Goal: Check status

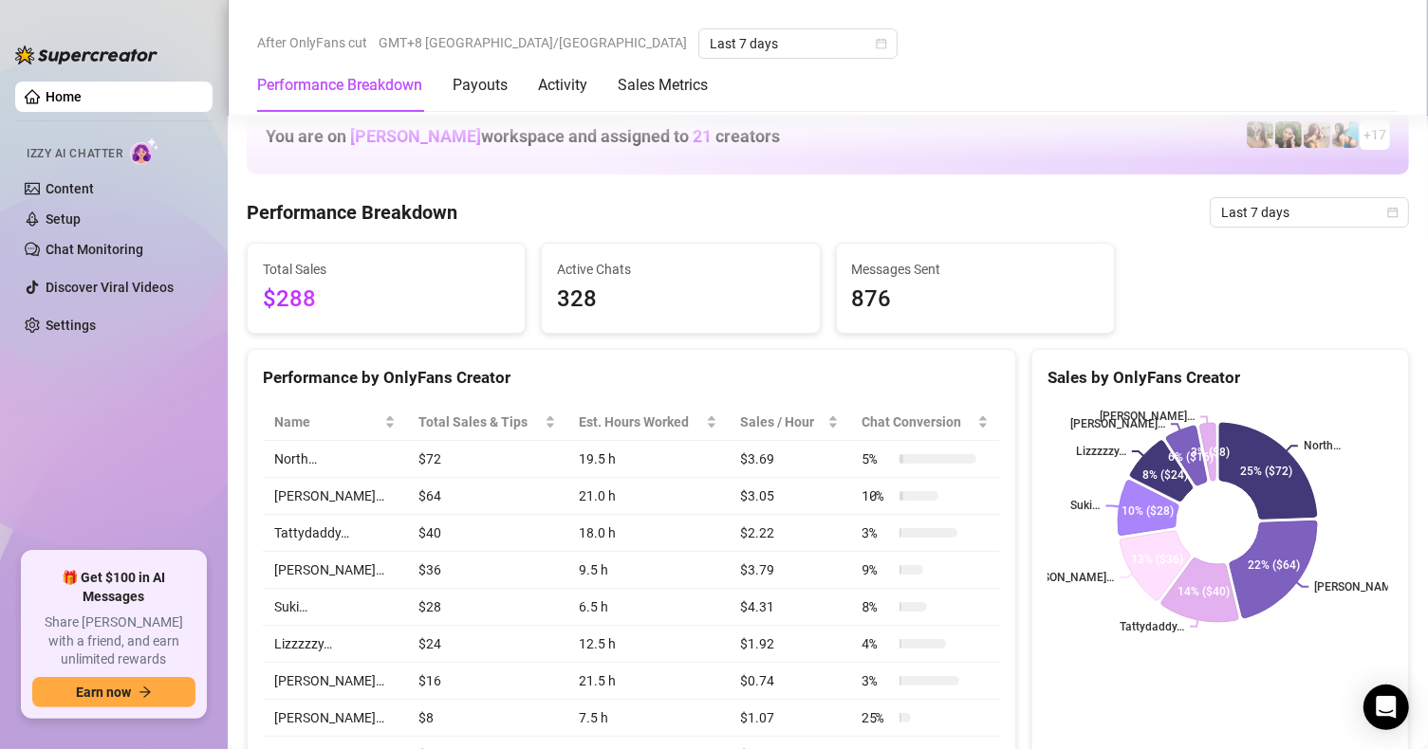
scroll to position [2814, 0]
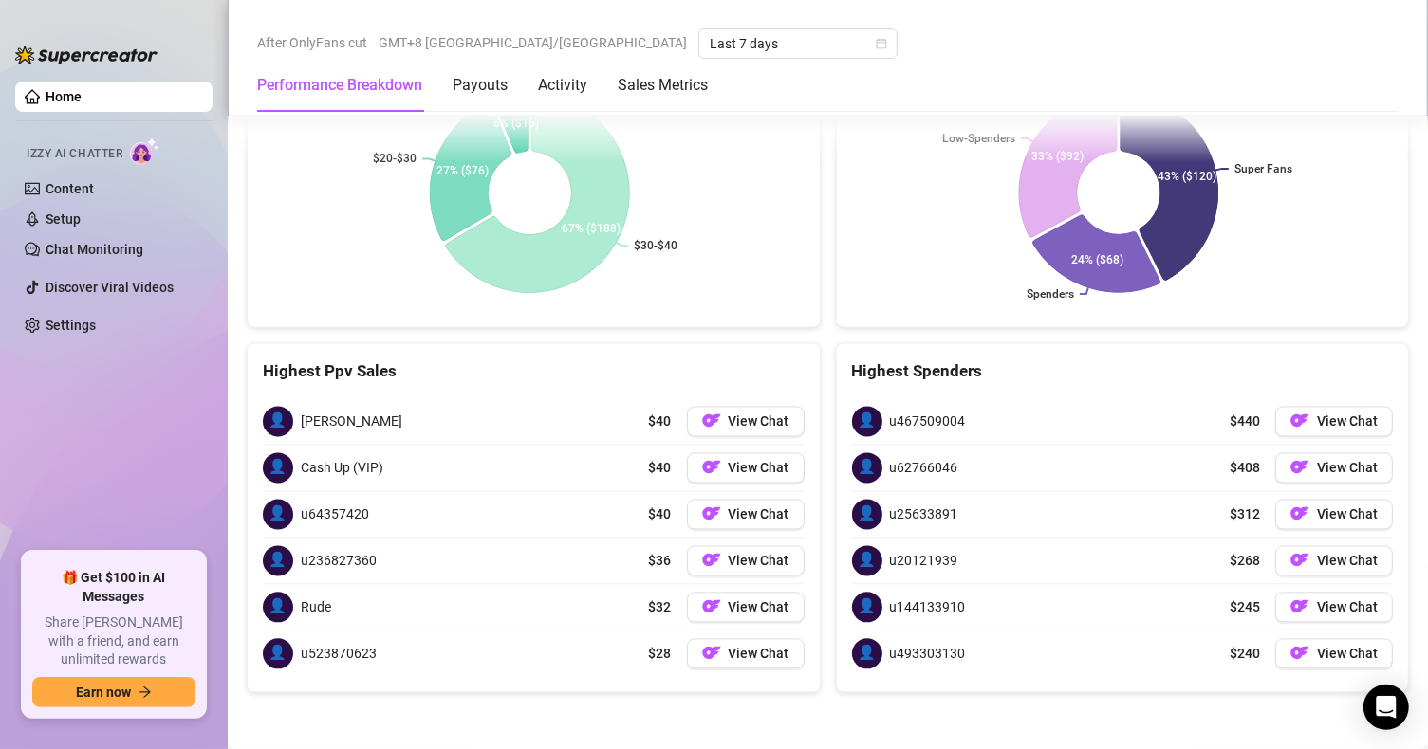
click at [414, 309] on rect at bounding box center [530, 192] width 534 height 237
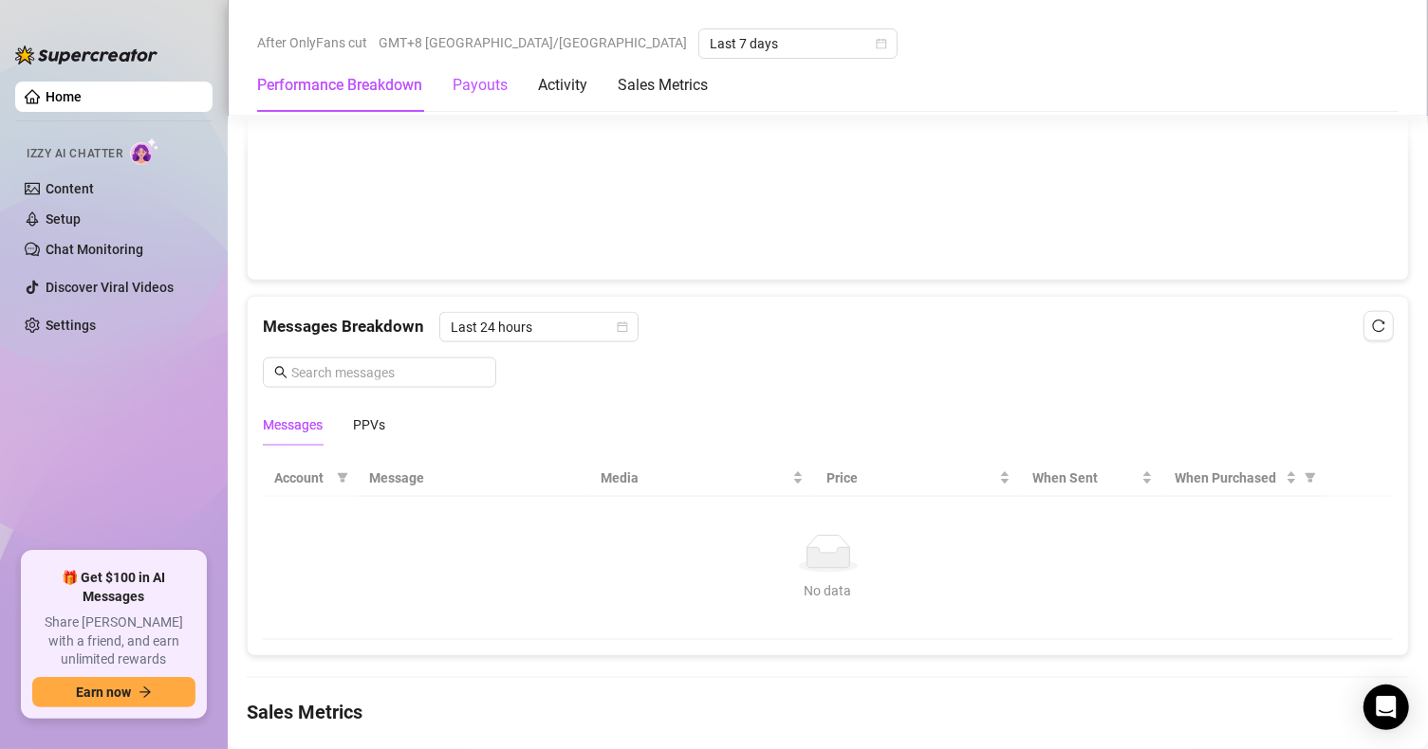
click at [491, 77] on div "Payouts" at bounding box center [480, 85] width 55 height 23
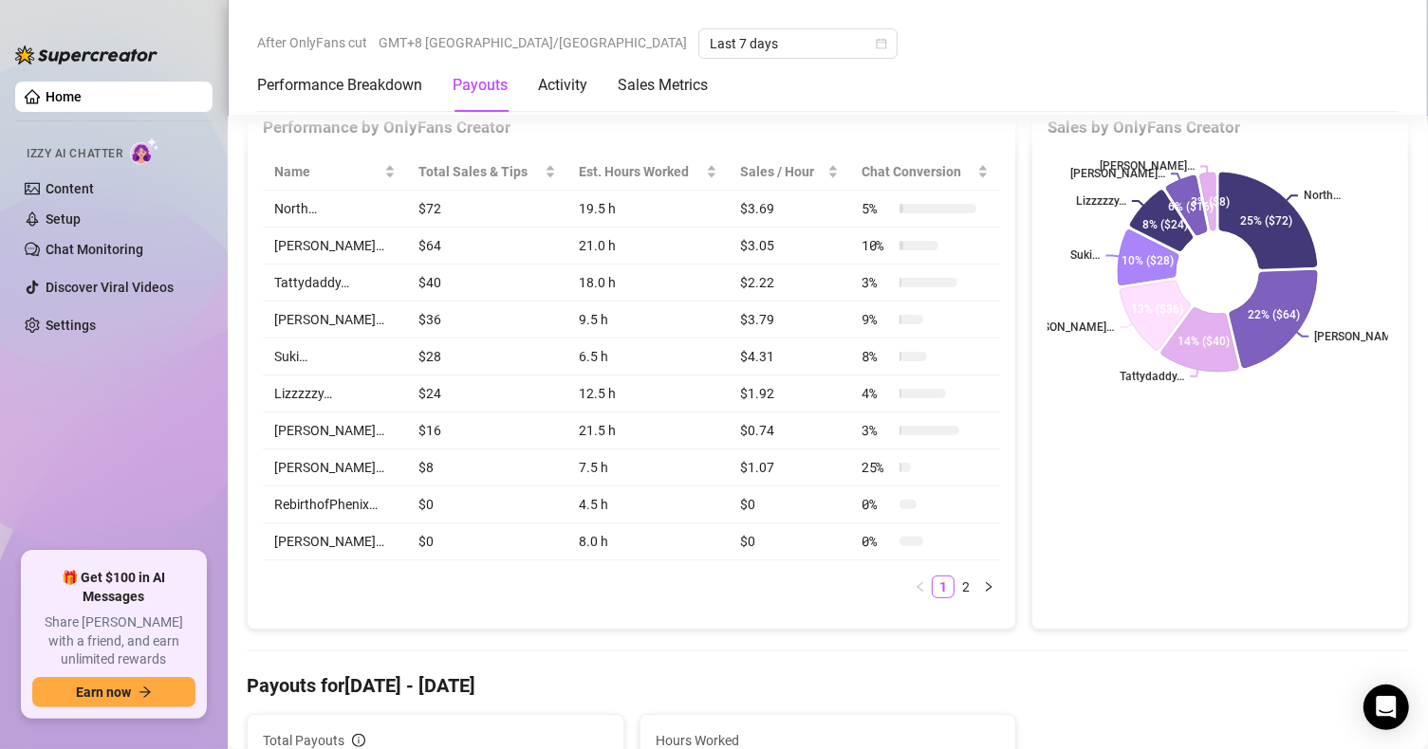
scroll to position [664, 0]
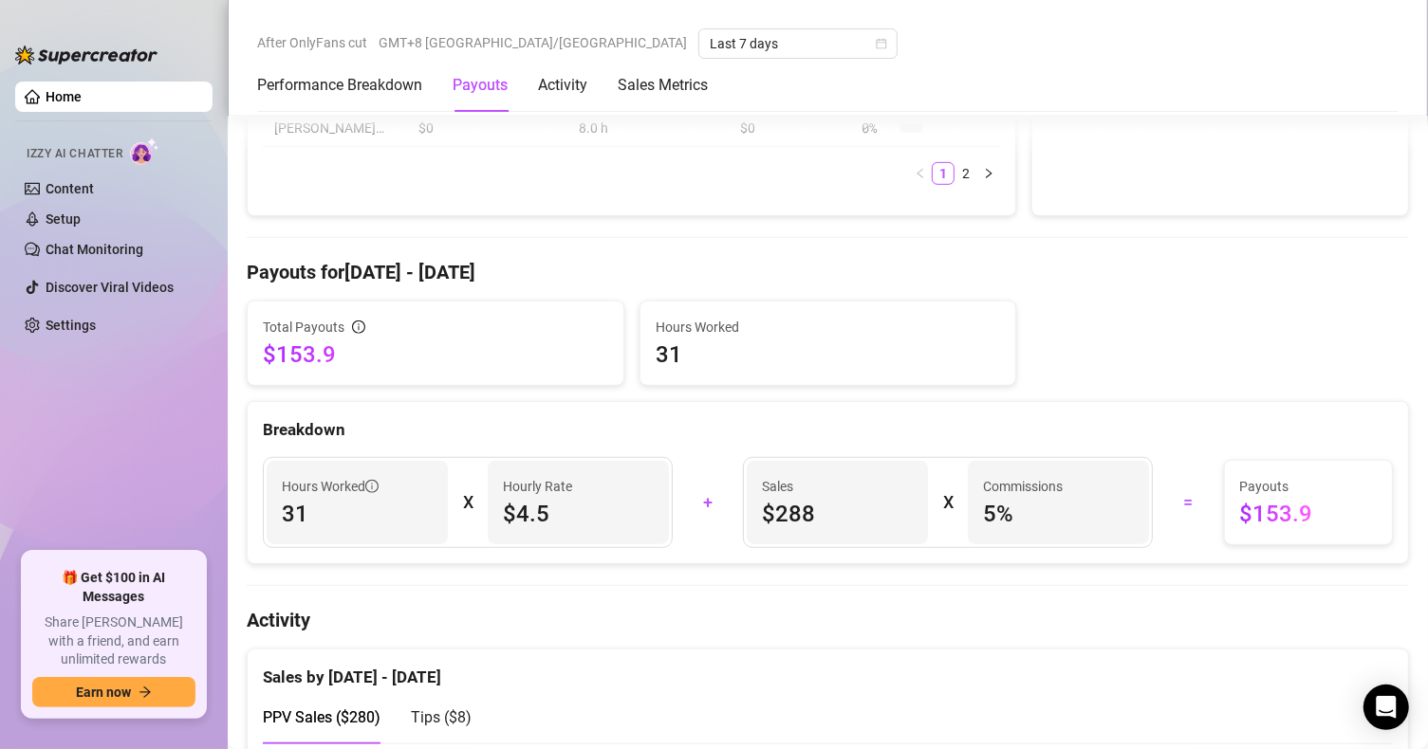
click at [452, 353] on span "$153.9" at bounding box center [435, 355] width 345 height 30
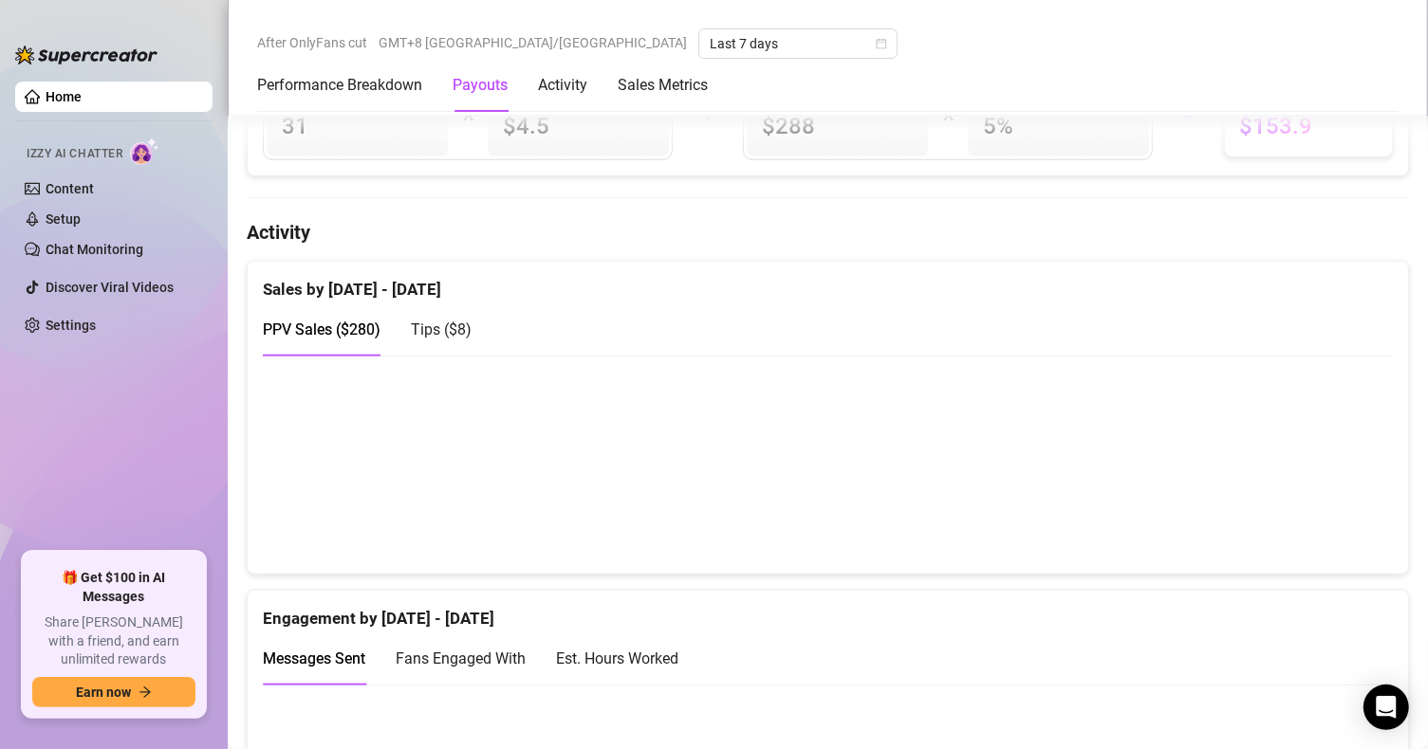
scroll to position [759, 0]
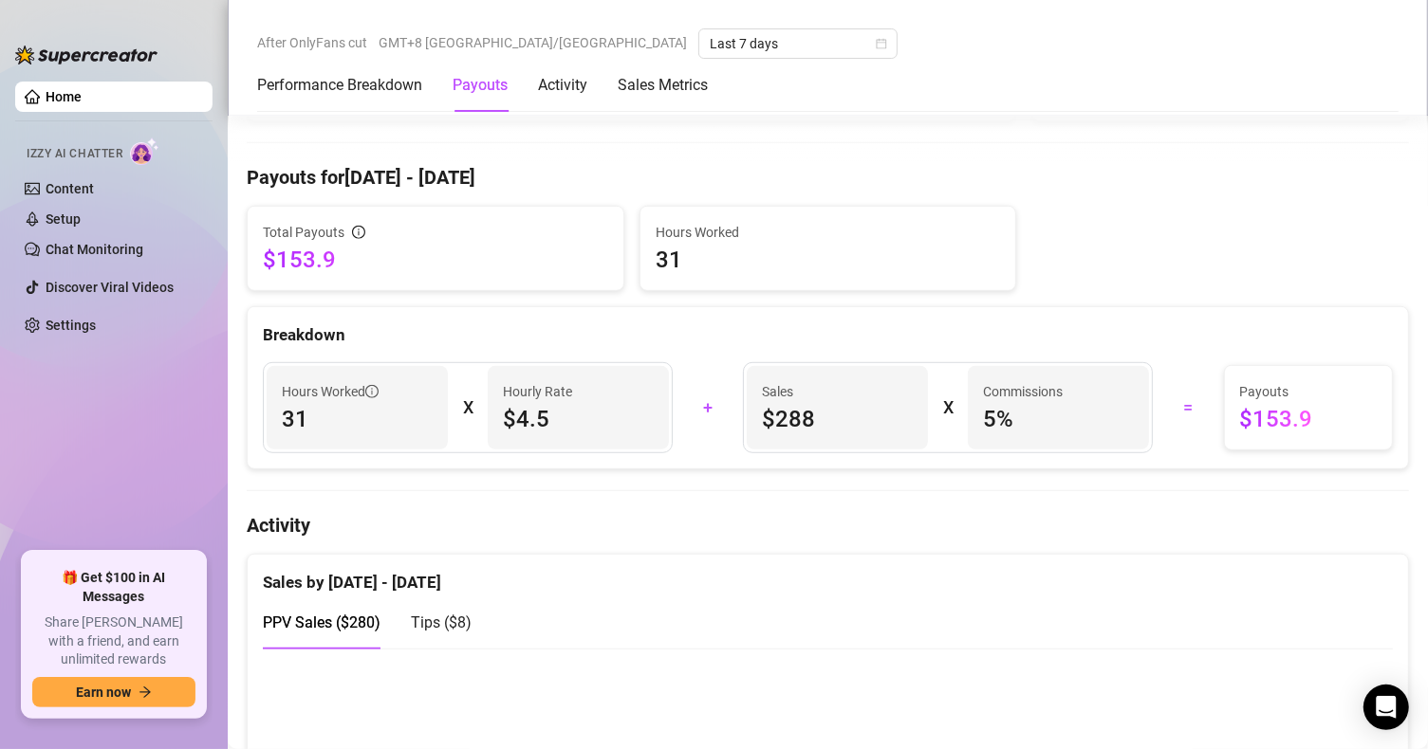
click at [455, 305] on div "Total Payouts $153.9 Hours Worked 31 Breakdown Hours Worked 31 X Hourly Rate $4…" at bounding box center [828, 338] width 1162 height 264
click at [587, 215] on div "Total Payouts $153.9" at bounding box center [436, 248] width 376 height 83
click at [584, 181] on h4 "Payouts for [DATE] - [DATE]" at bounding box center [828, 177] width 1162 height 27
click at [556, 252] on span "$153.9" at bounding box center [435, 260] width 345 height 30
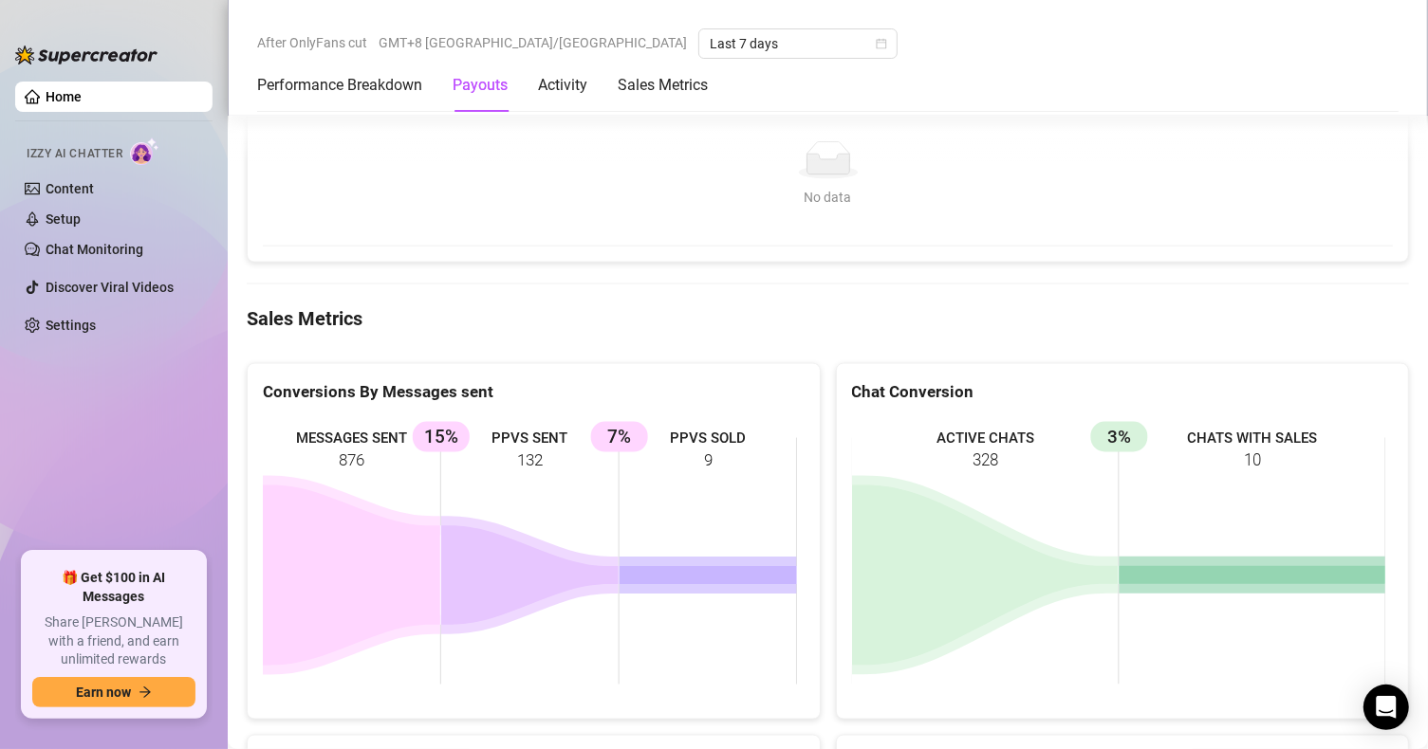
scroll to position [2277, 0]
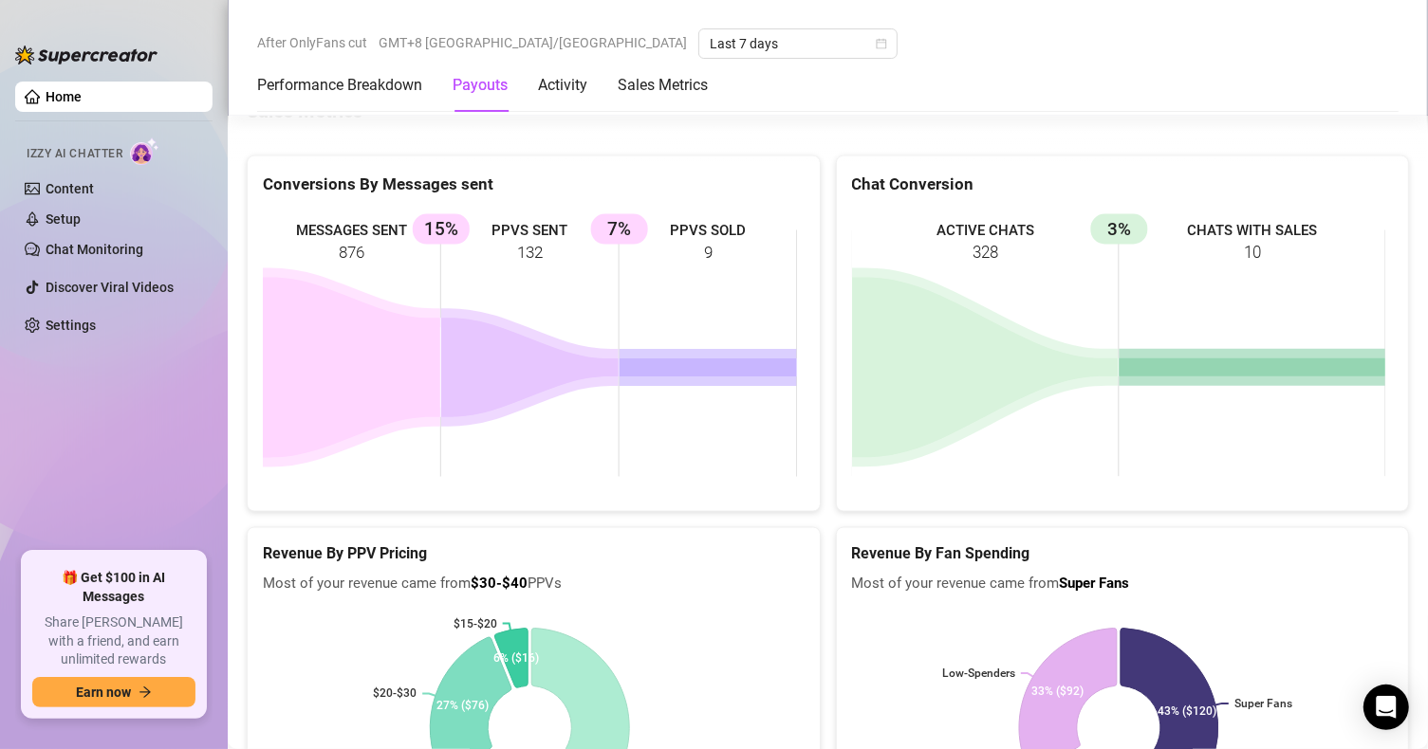
click at [648, 320] on rect at bounding box center [530, 354] width 534 height 285
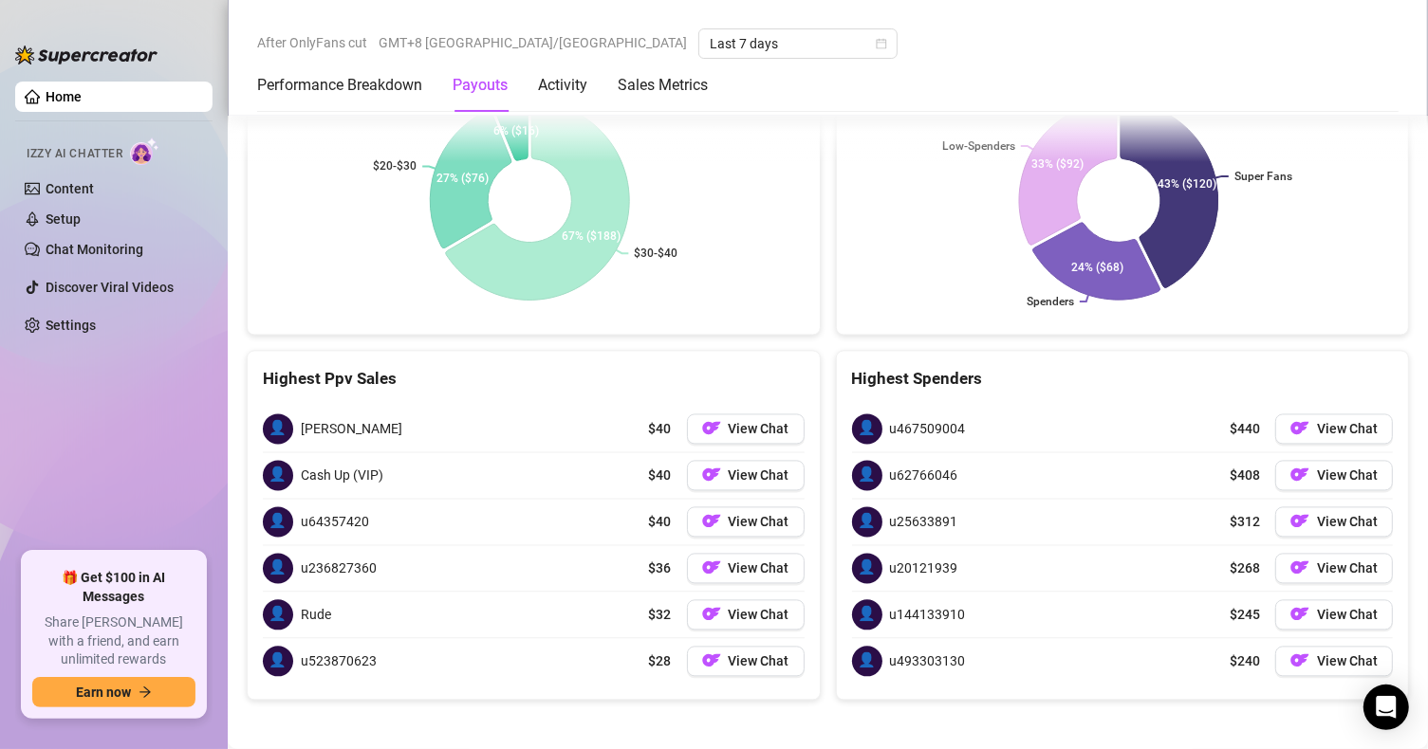
scroll to position [2814, 0]
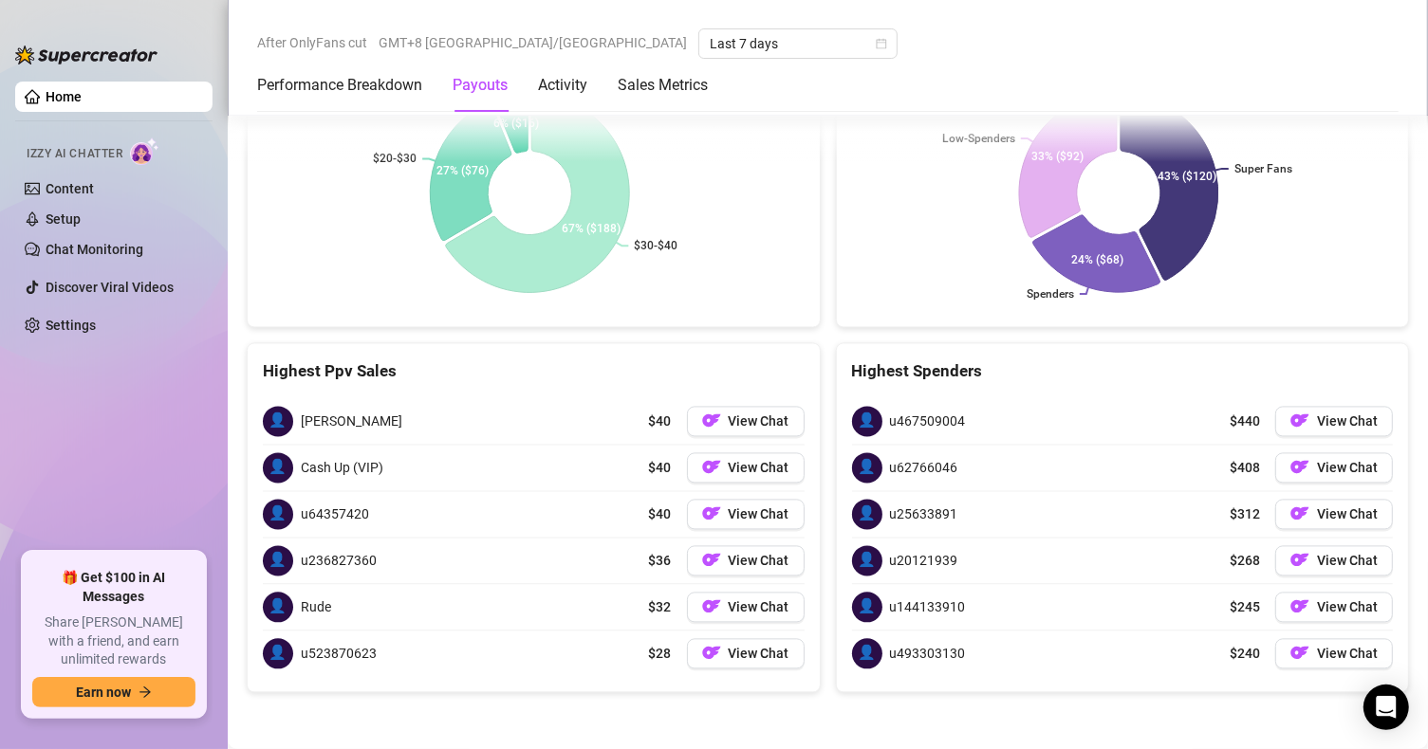
click at [615, 349] on div "Highest Ppv Sales" at bounding box center [534, 363] width 572 height 41
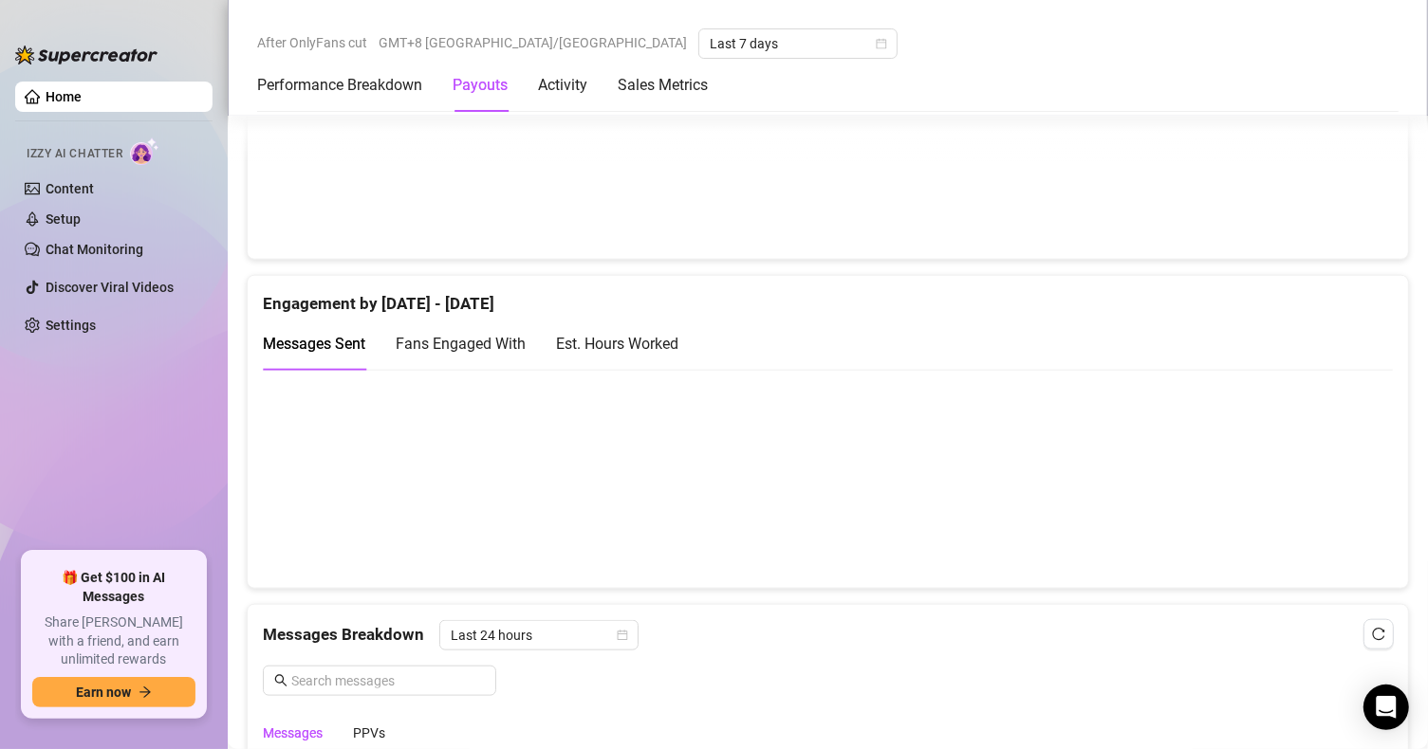
scroll to position [1011, 0]
